Goal: Use online tool/utility: Utilize a website feature to perform a specific function

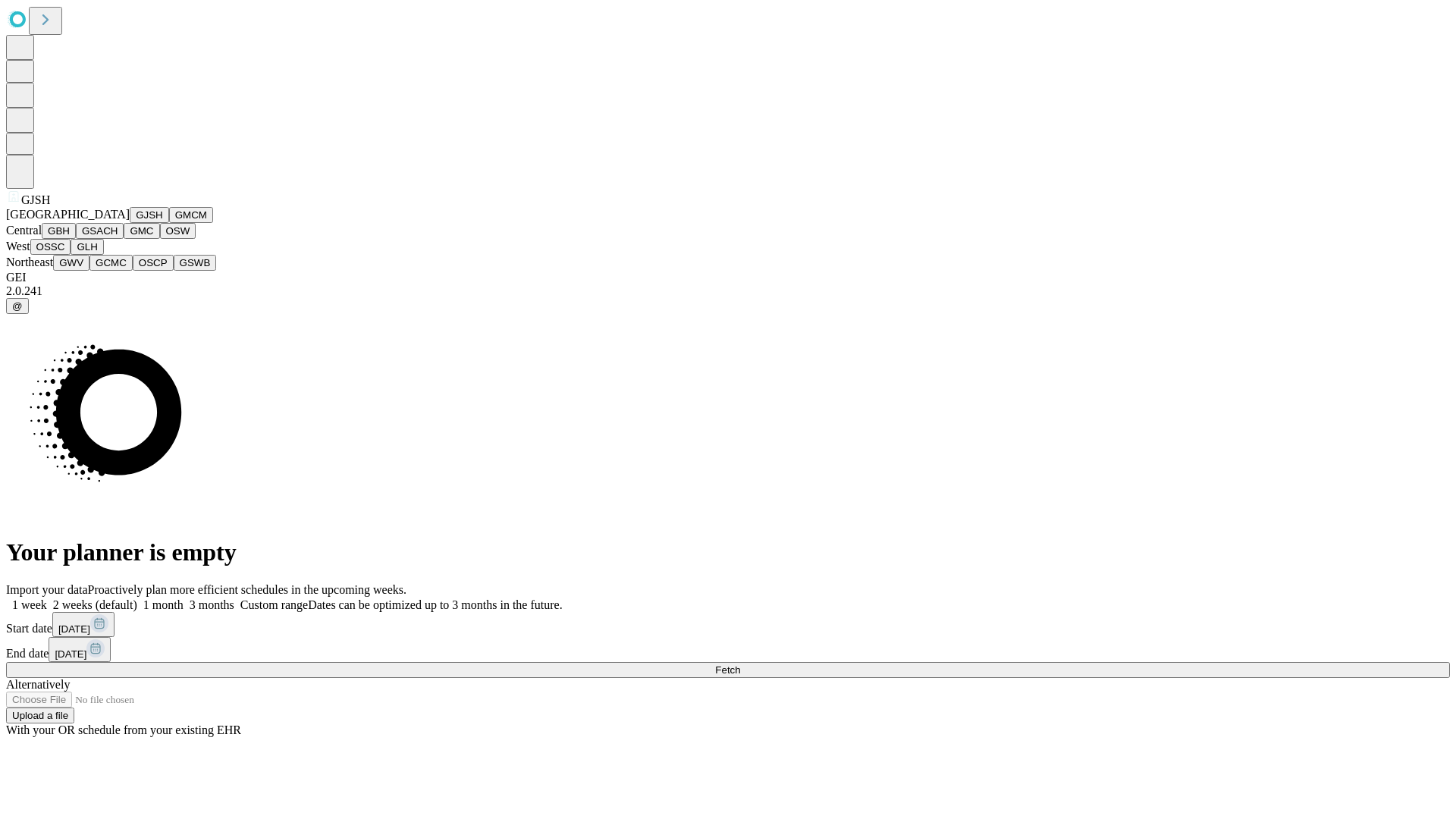
click at [130, 223] on button "GJSH" at bounding box center [149, 215] width 39 height 16
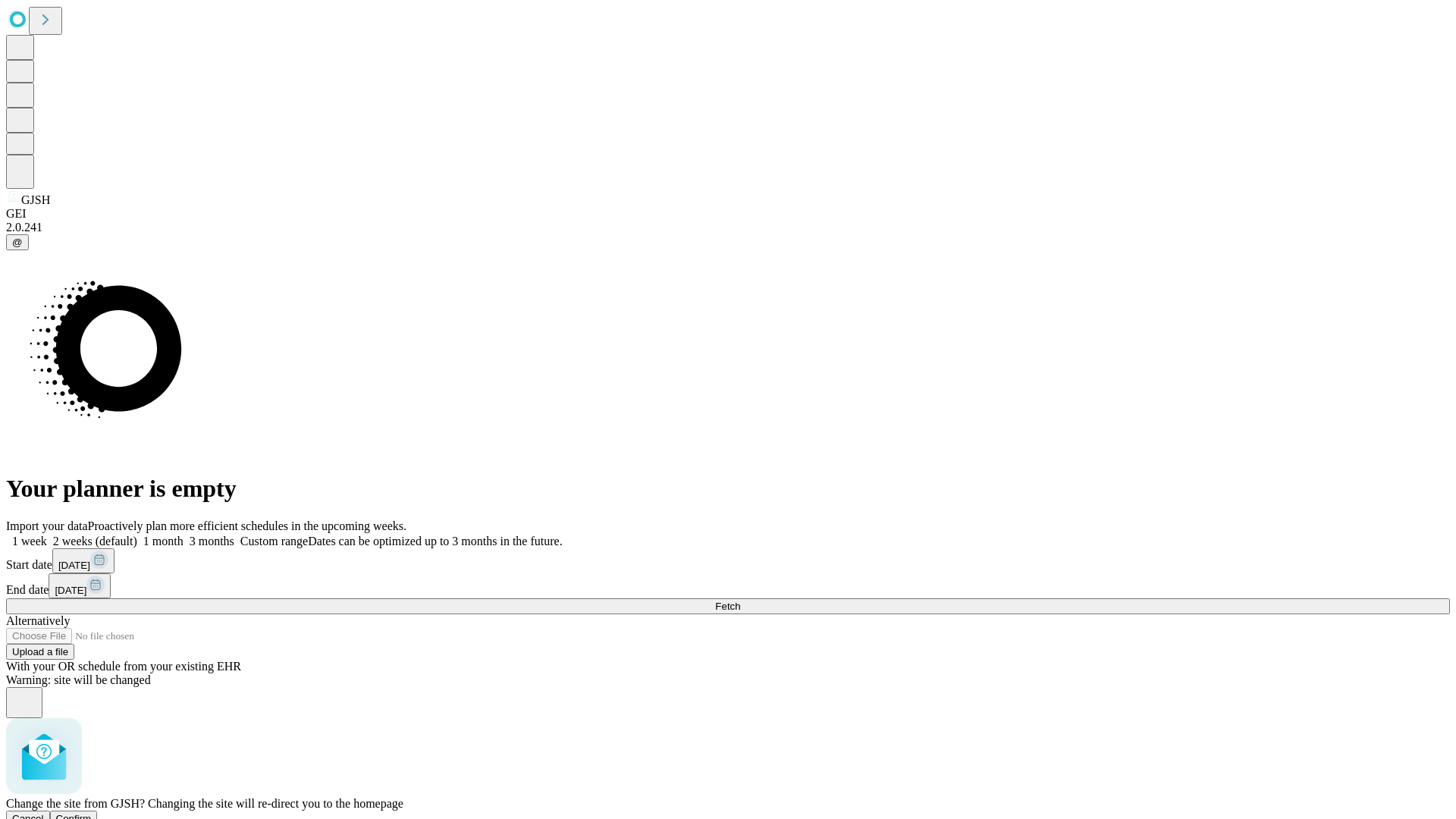
click at [92, 813] on span "Confirm" at bounding box center [74, 818] width 36 height 11
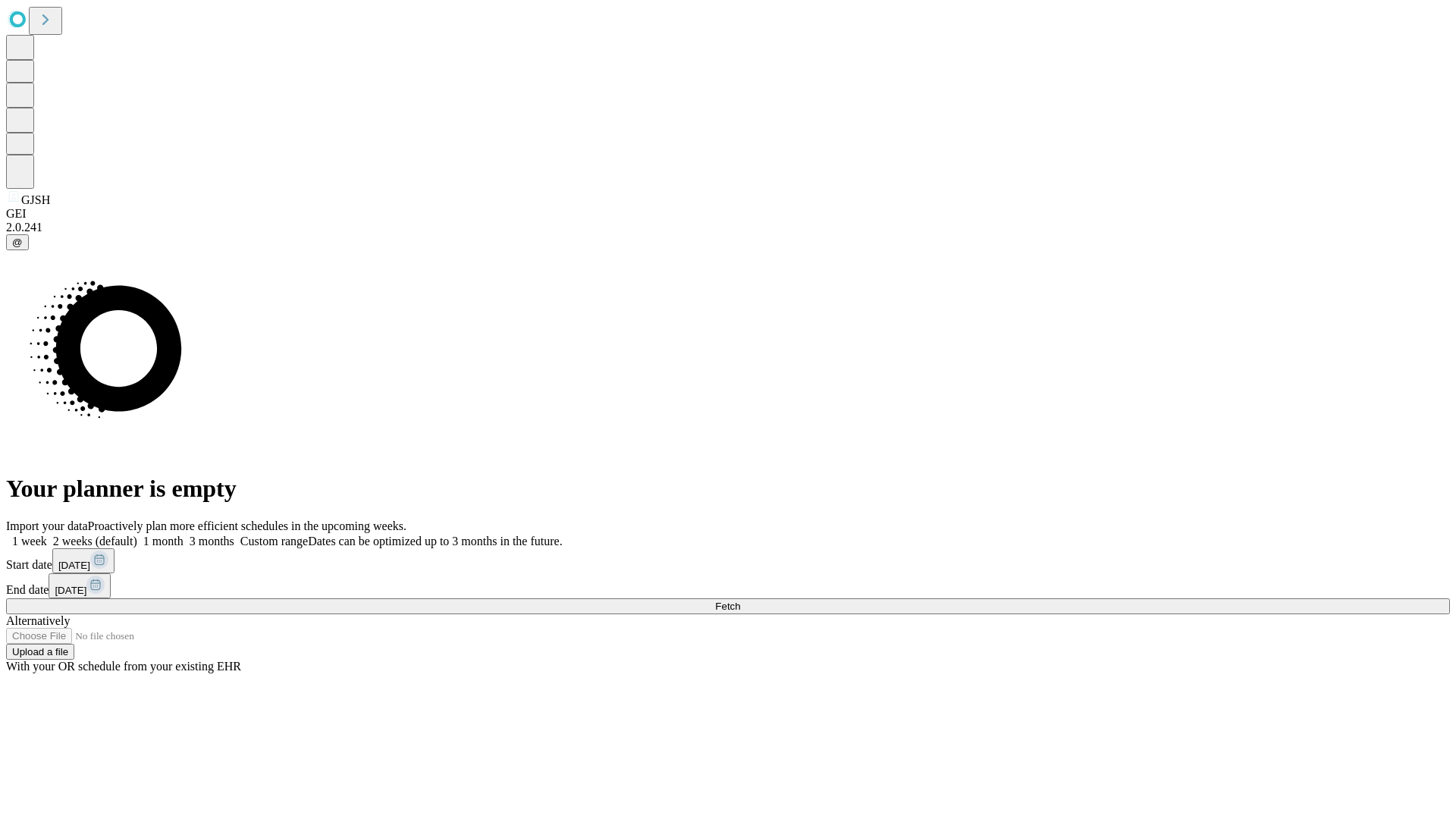
click at [137, 535] on label "2 weeks (default)" at bounding box center [92, 541] width 90 height 13
click at [740, 601] on span "Fetch" at bounding box center [727, 606] width 25 height 11
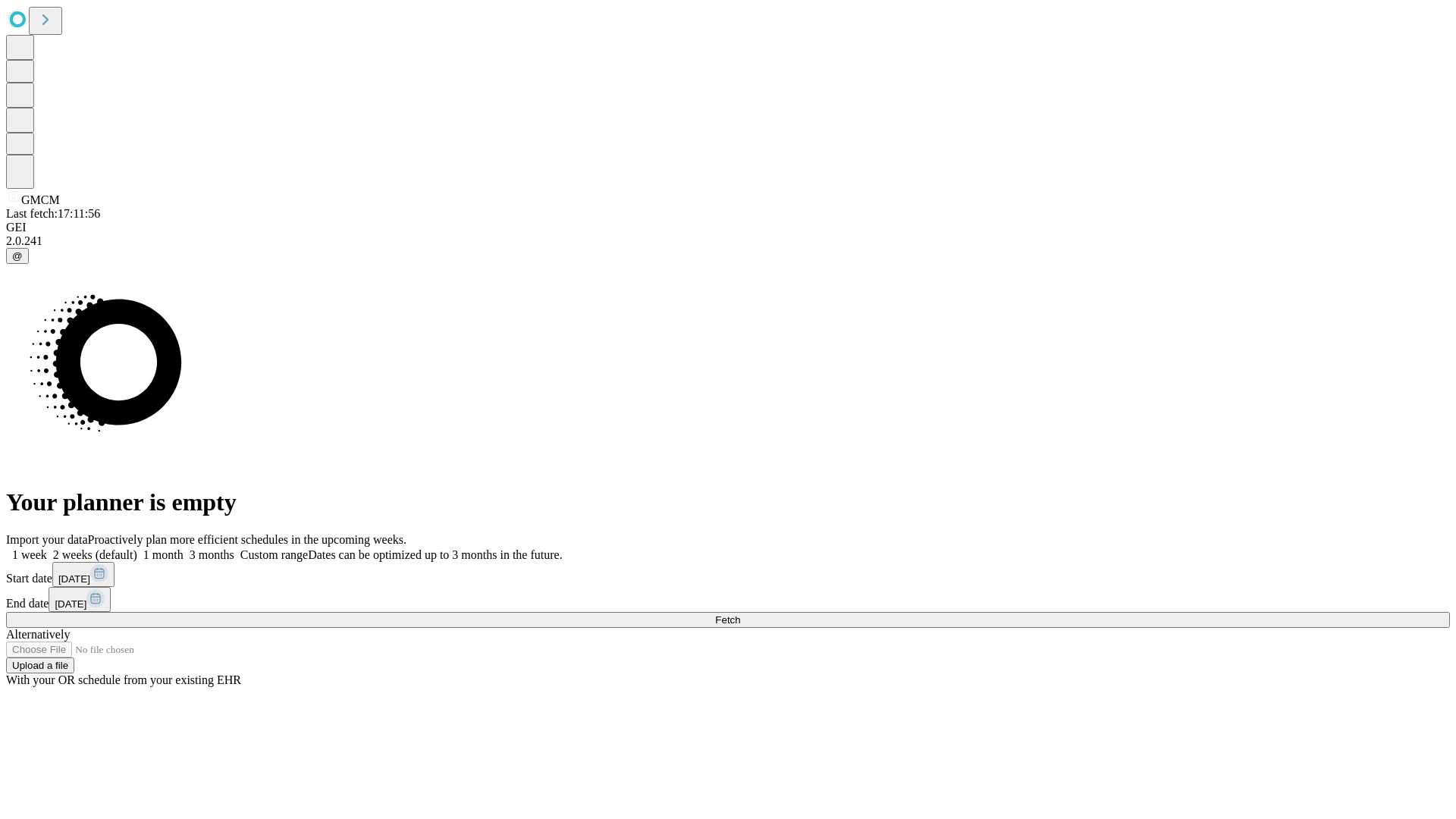
click at [137, 548] on label "2 weeks (default)" at bounding box center [92, 554] width 90 height 13
click at [740, 614] on span "Fetch" at bounding box center [727, 620] width 25 height 11
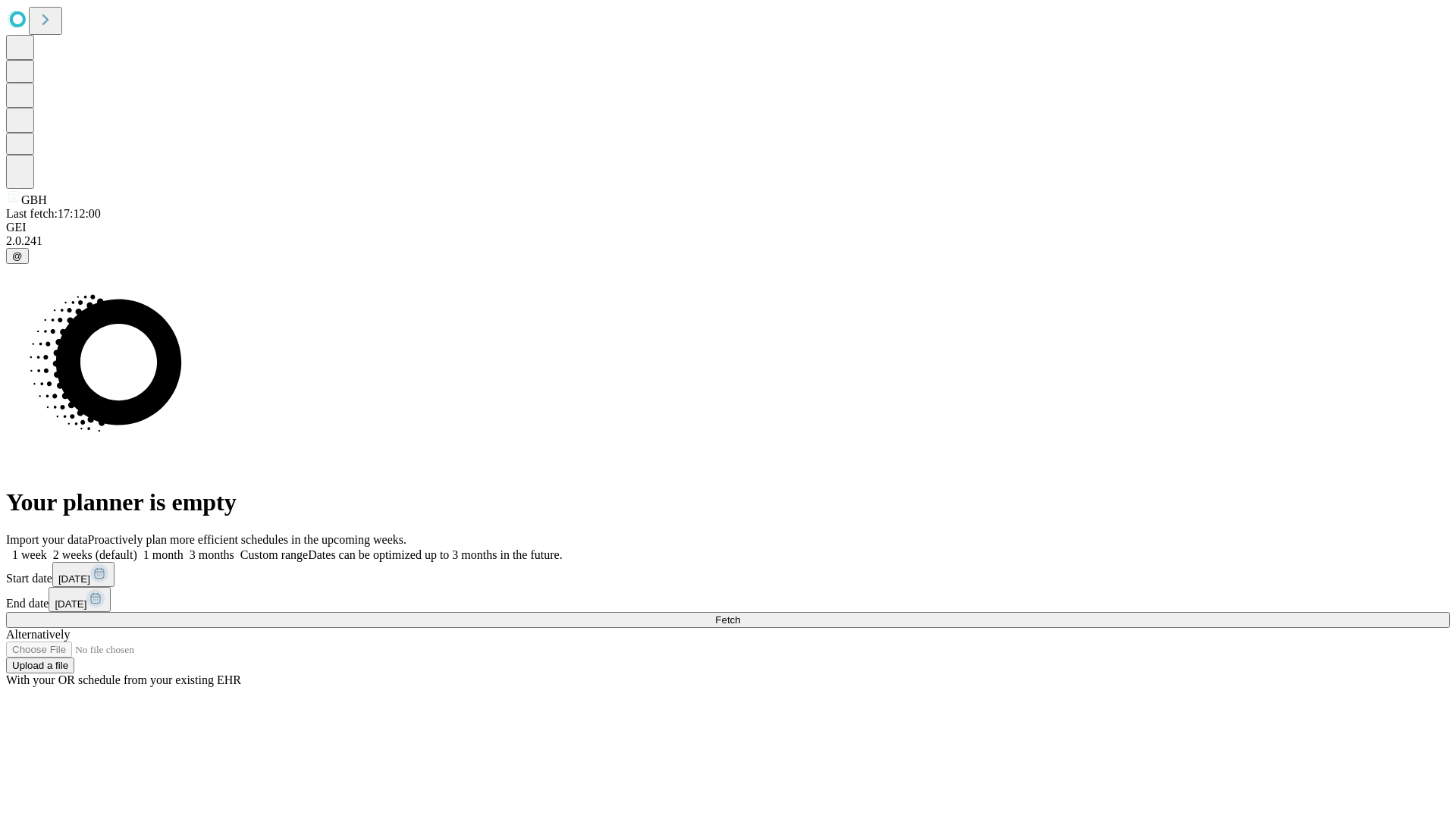
click at [740, 614] on span "Fetch" at bounding box center [727, 620] width 25 height 11
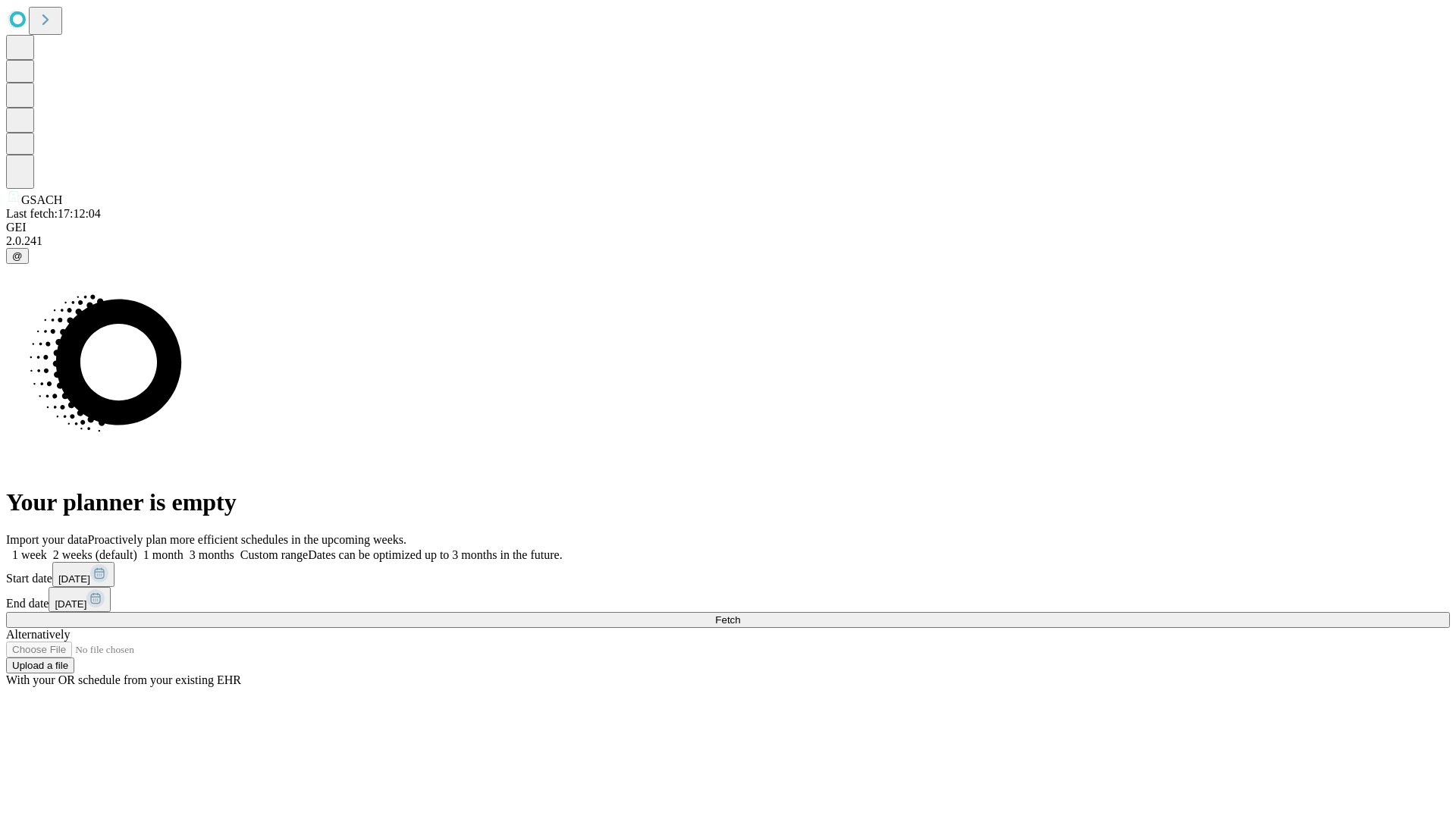
click at [137, 548] on label "2 weeks (default)" at bounding box center [92, 554] width 90 height 13
click at [740, 614] on span "Fetch" at bounding box center [727, 620] width 25 height 11
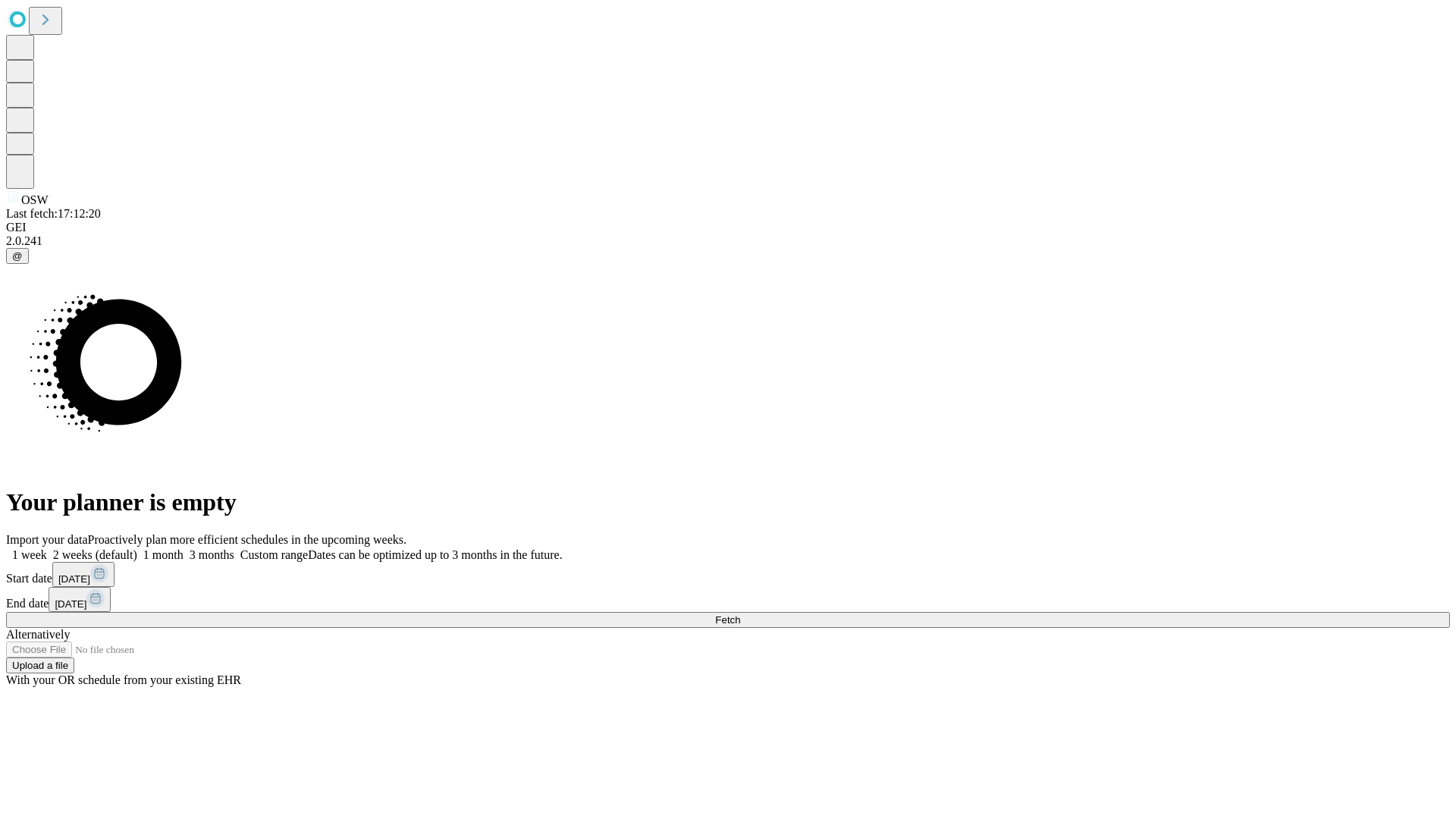
click at [137, 548] on label "2 weeks (default)" at bounding box center [92, 554] width 90 height 13
click at [740, 614] on span "Fetch" at bounding box center [727, 620] width 25 height 11
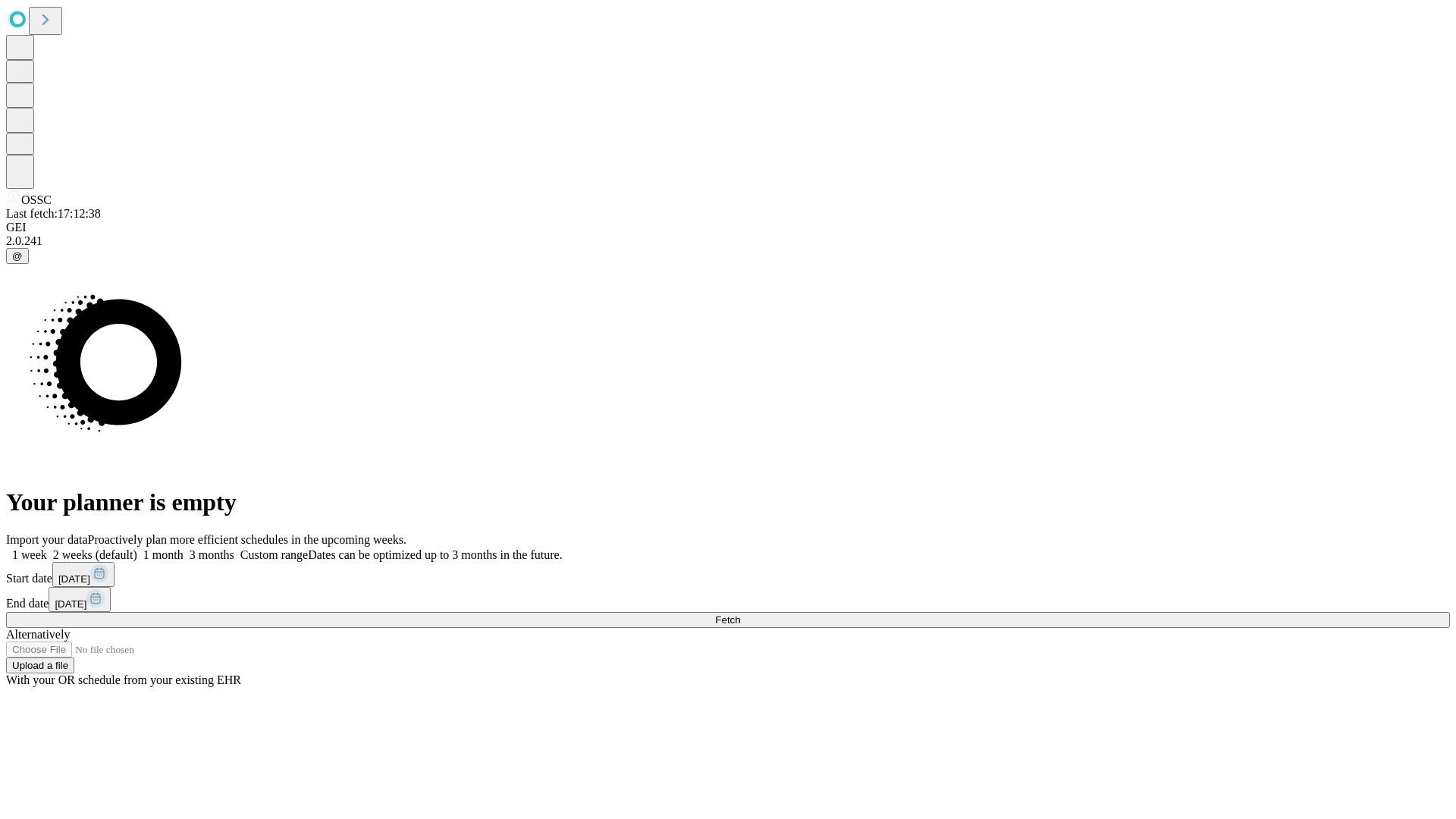
click at [740, 614] on span "Fetch" at bounding box center [727, 620] width 25 height 11
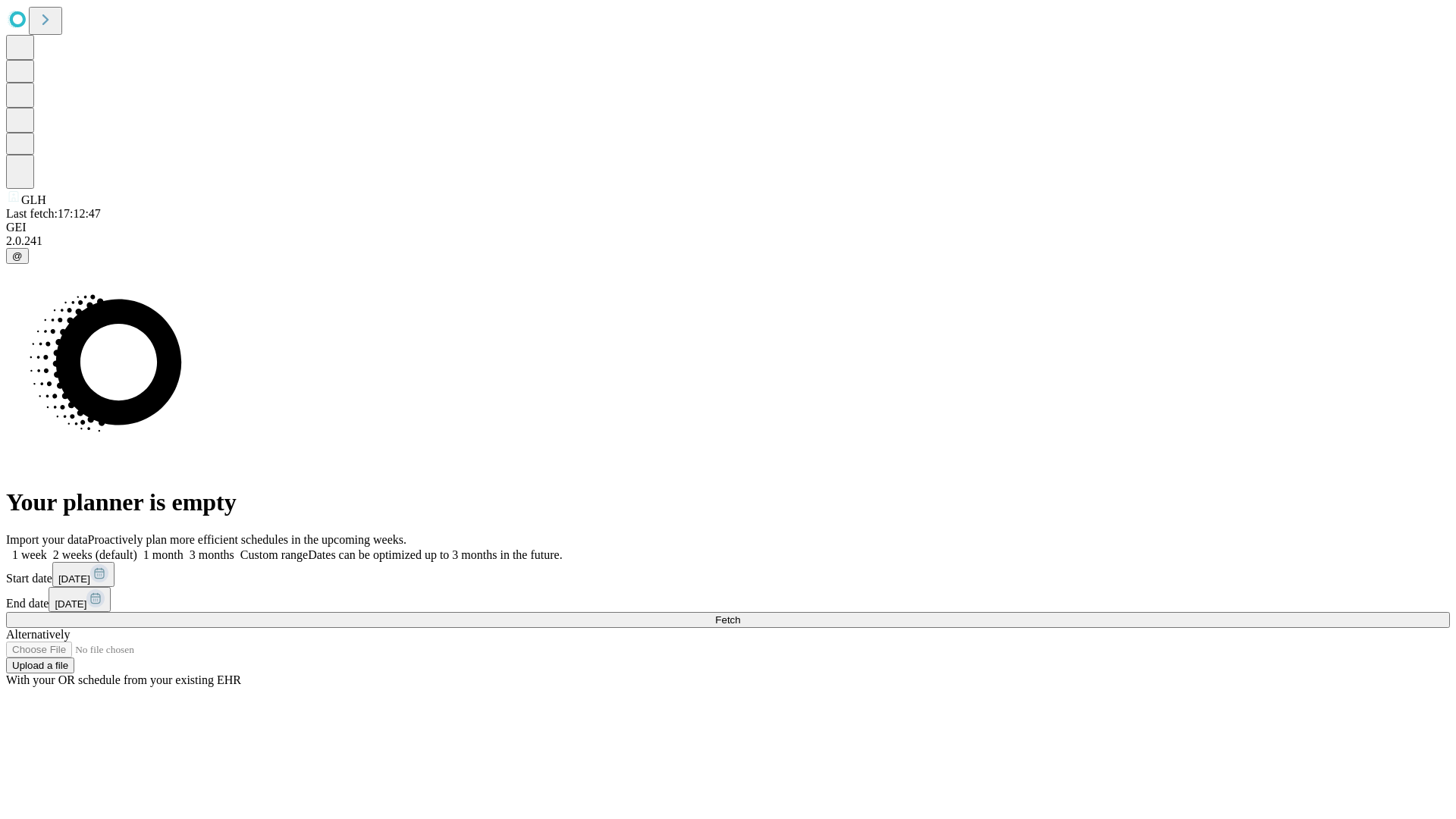
click at [740, 614] on span "Fetch" at bounding box center [727, 620] width 25 height 11
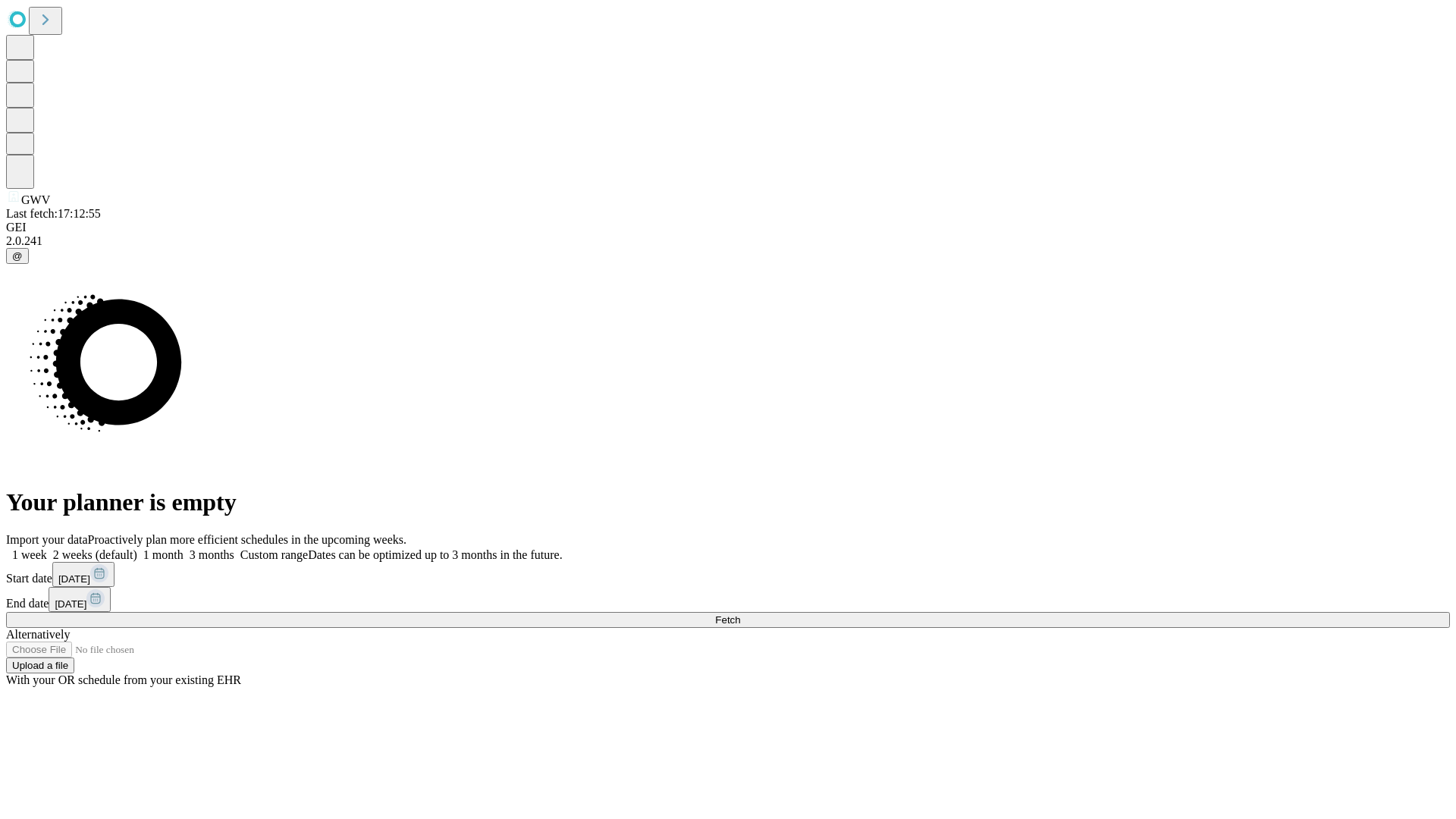
click at [137, 548] on label "2 weeks (default)" at bounding box center [92, 554] width 90 height 13
click at [740, 614] on span "Fetch" at bounding box center [727, 620] width 25 height 11
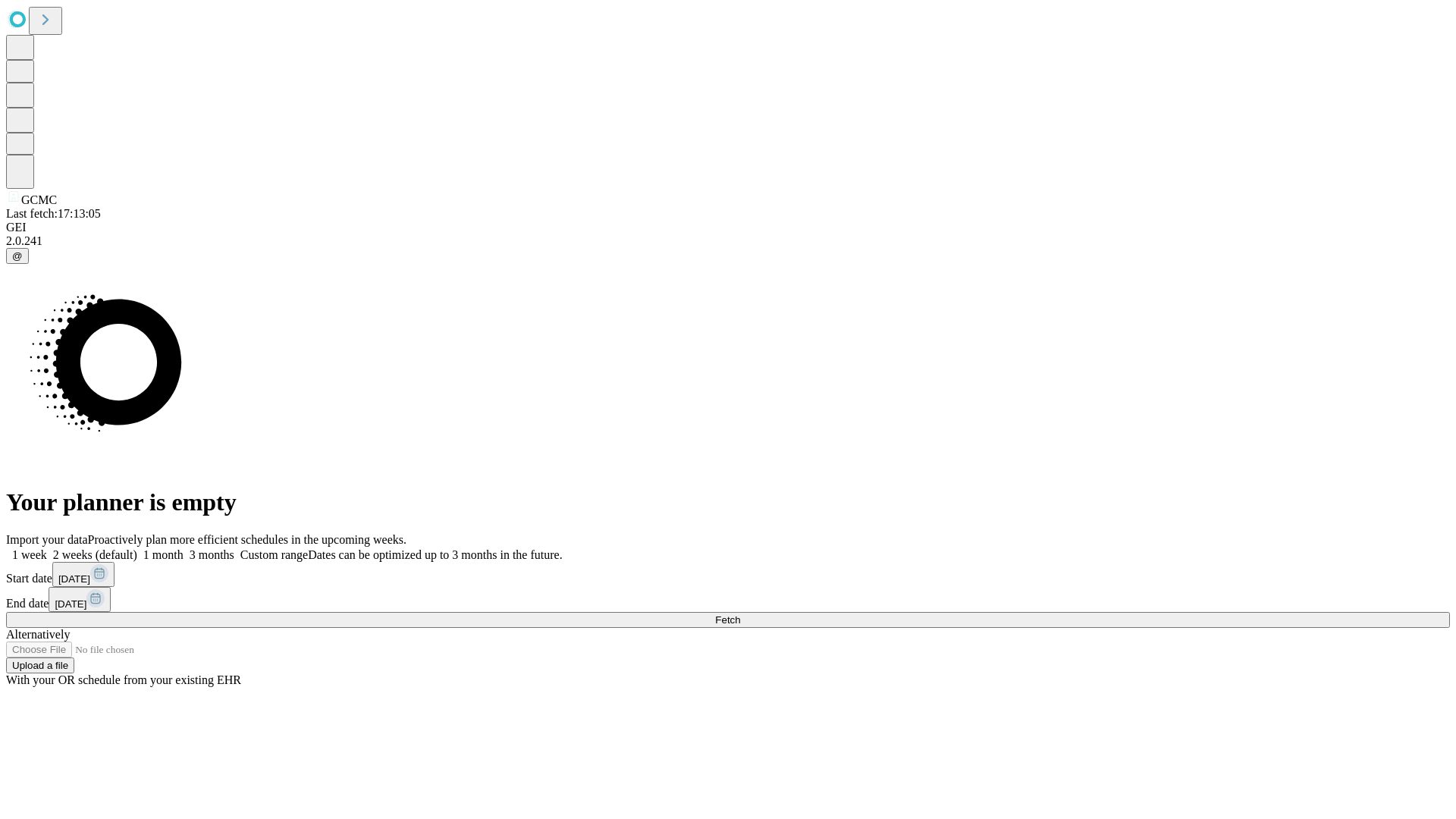
click at [137, 548] on label "2 weeks (default)" at bounding box center [92, 554] width 90 height 13
click at [740, 614] on span "Fetch" at bounding box center [727, 620] width 25 height 11
click at [137, 548] on label "2 weeks (default)" at bounding box center [92, 554] width 90 height 13
click at [740, 614] on span "Fetch" at bounding box center [727, 620] width 25 height 11
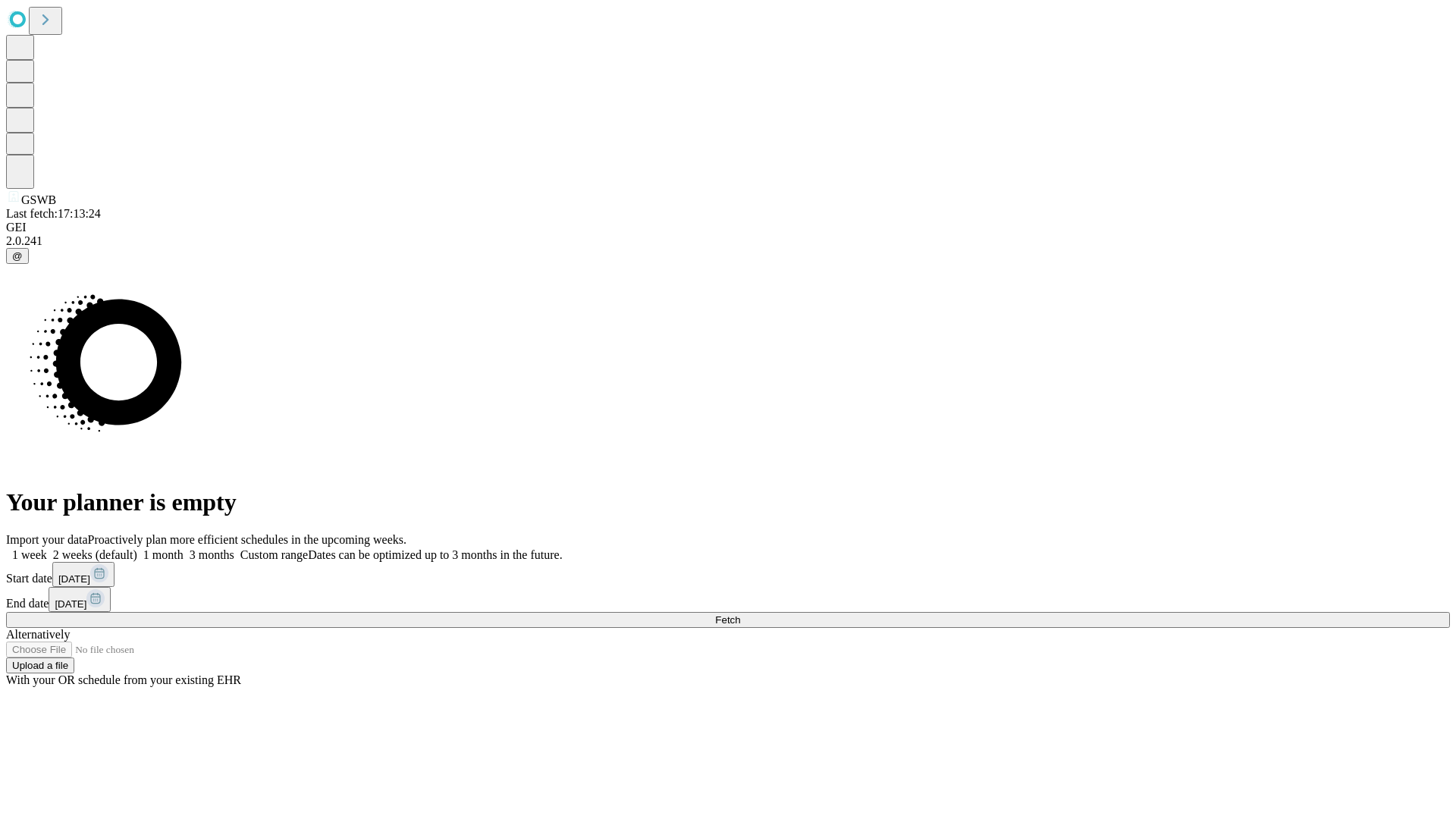
click at [740, 614] on span "Fetch" at bounding box center [727, 620] width 25 height 11
